Goal: Book appointment/travel/reservation

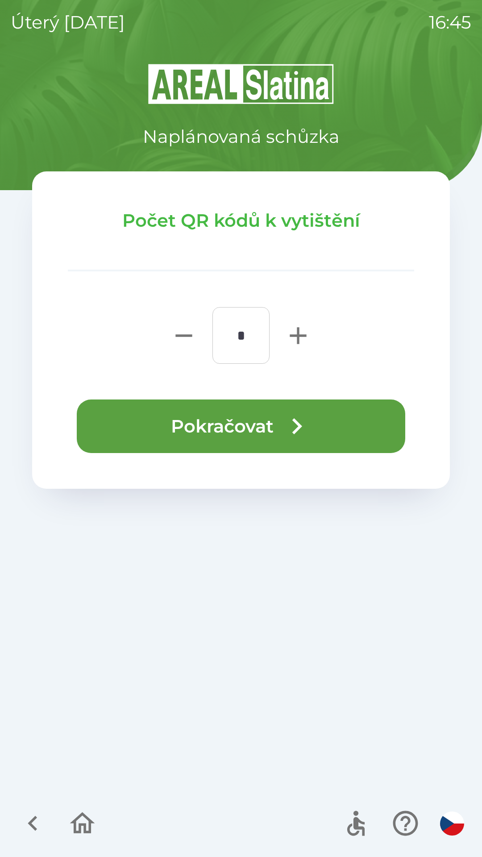
click at [83, 828] on icon "button" at bounding box center [82, 823] width 30 height 30
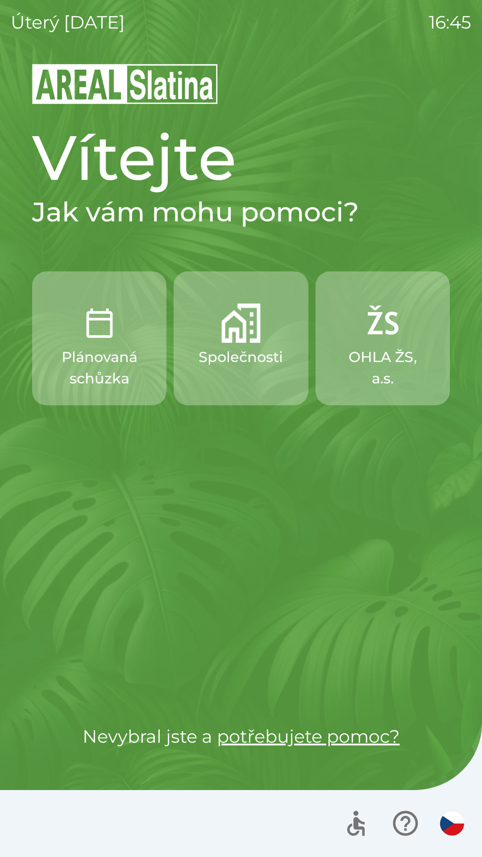
click at [84, 823] on div at bounding box center [241, 823] width 482 height 67
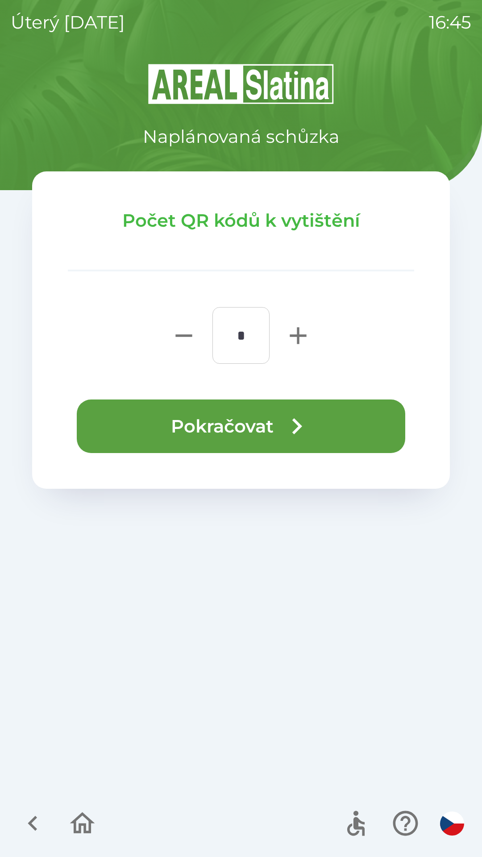
click at [81, 821] on icon "button" at bounding box center [82, 823] width 30 height 30
click at [93, 832] on icon "button" at bounding box center [82, 823] width 30 height 30
